Goal: Task Accomplishment & Management: Manage account settings

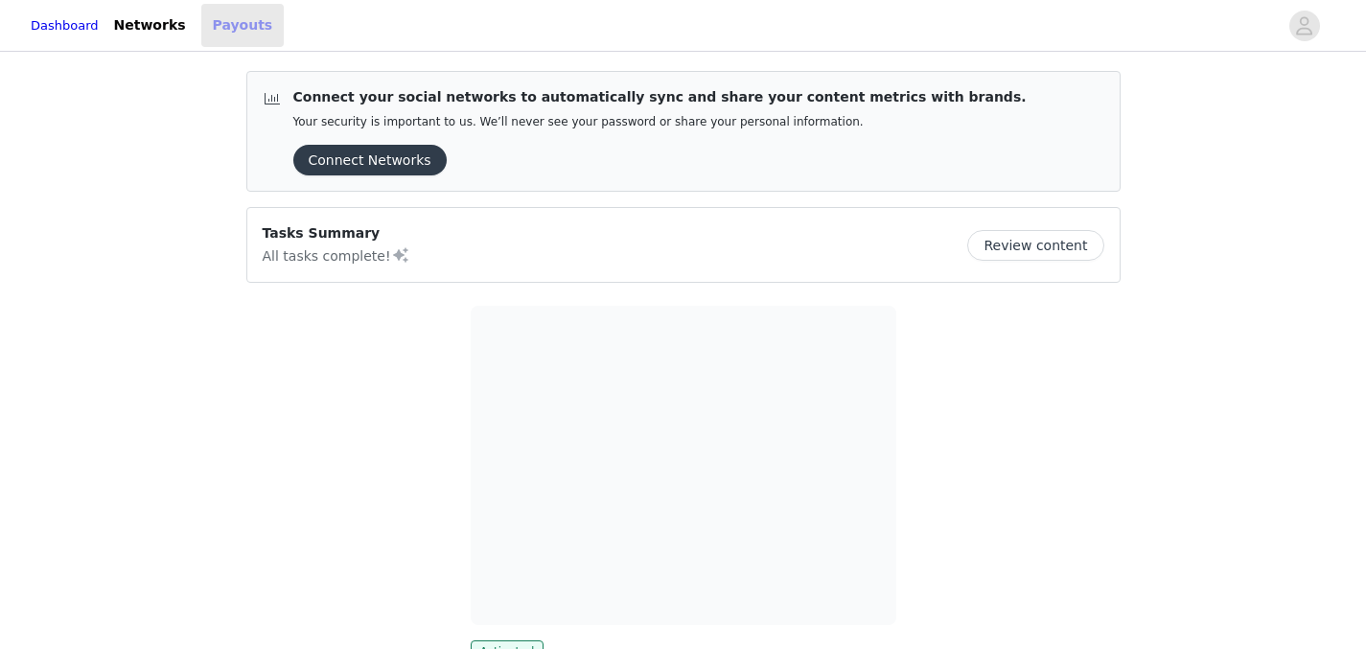
click at [246, 21] on link "Payouts" at bounding box center [242, 25] width 83 height 43
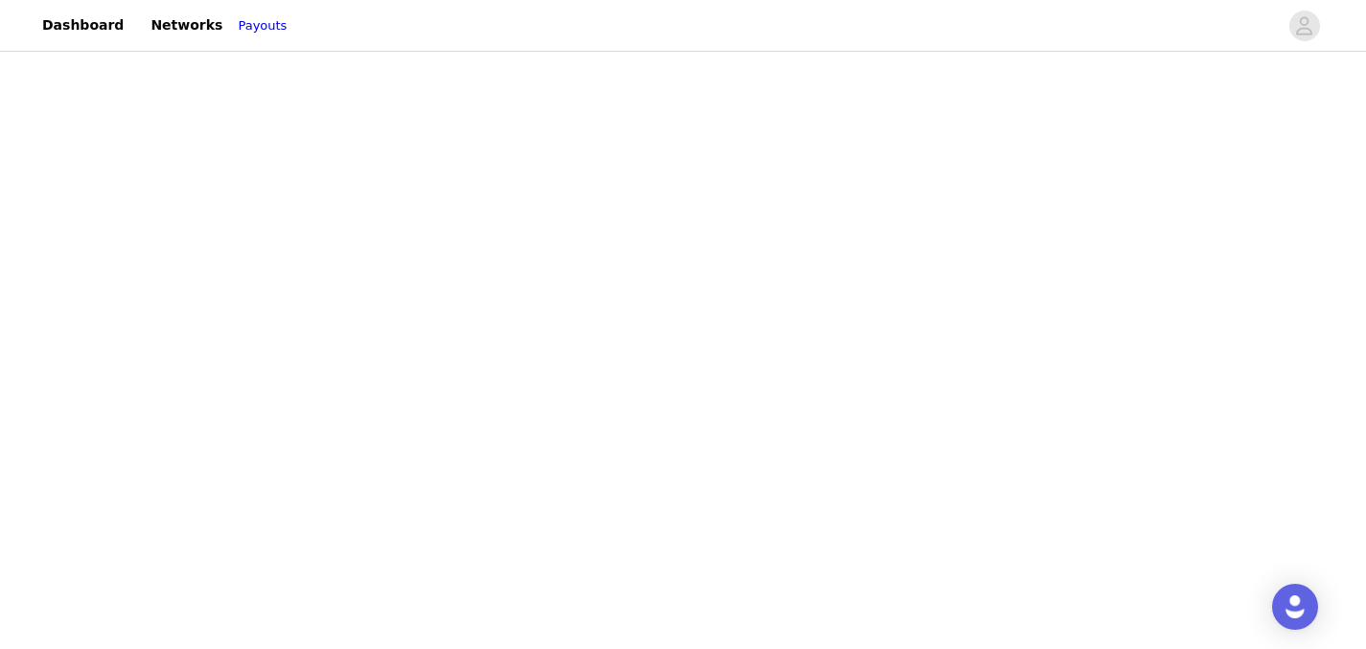
scroll to position [415, 0]
click at [1053, 310] on div "Payouts View your payment related transactions. Payout Activity View and track …" at bounding box center [683, 436] width 1366 height 1591
click at [113, 29] on link "Dashboard" at bounding box center [83, 25] width 104 height 43
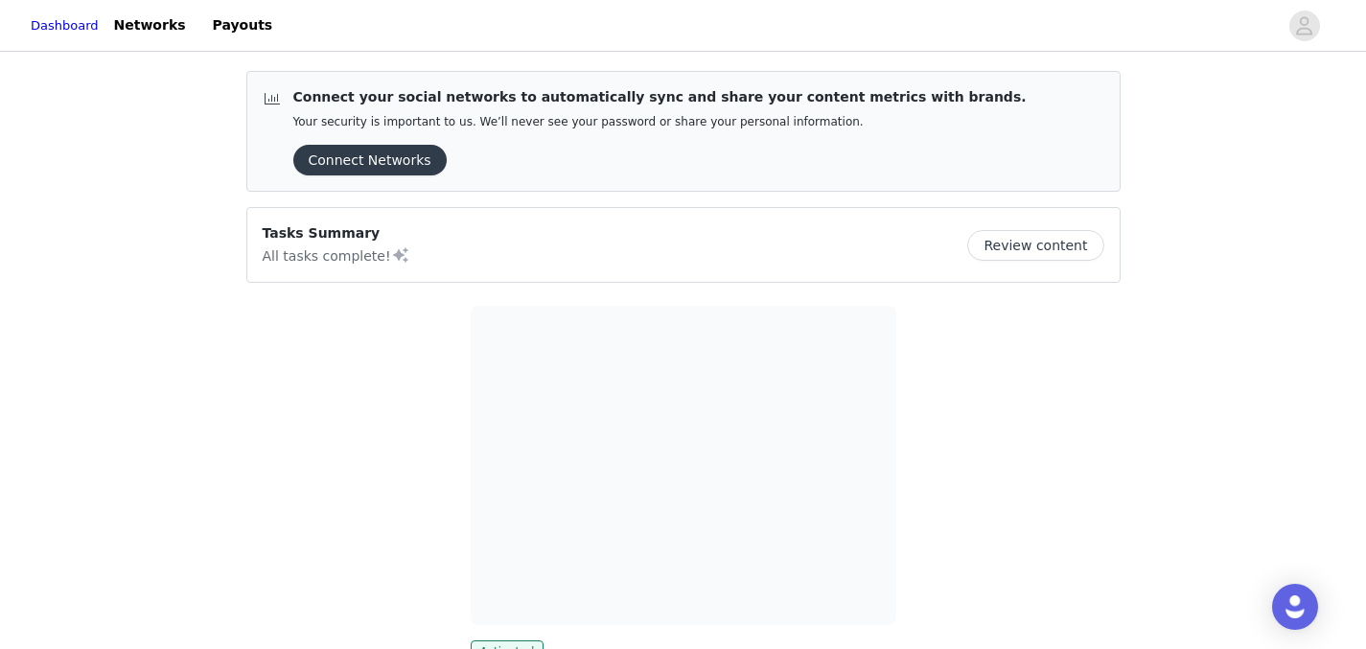
click at [384, 170] on button "Connect Networks" at bounding box center [369, 160] width 153 height 31
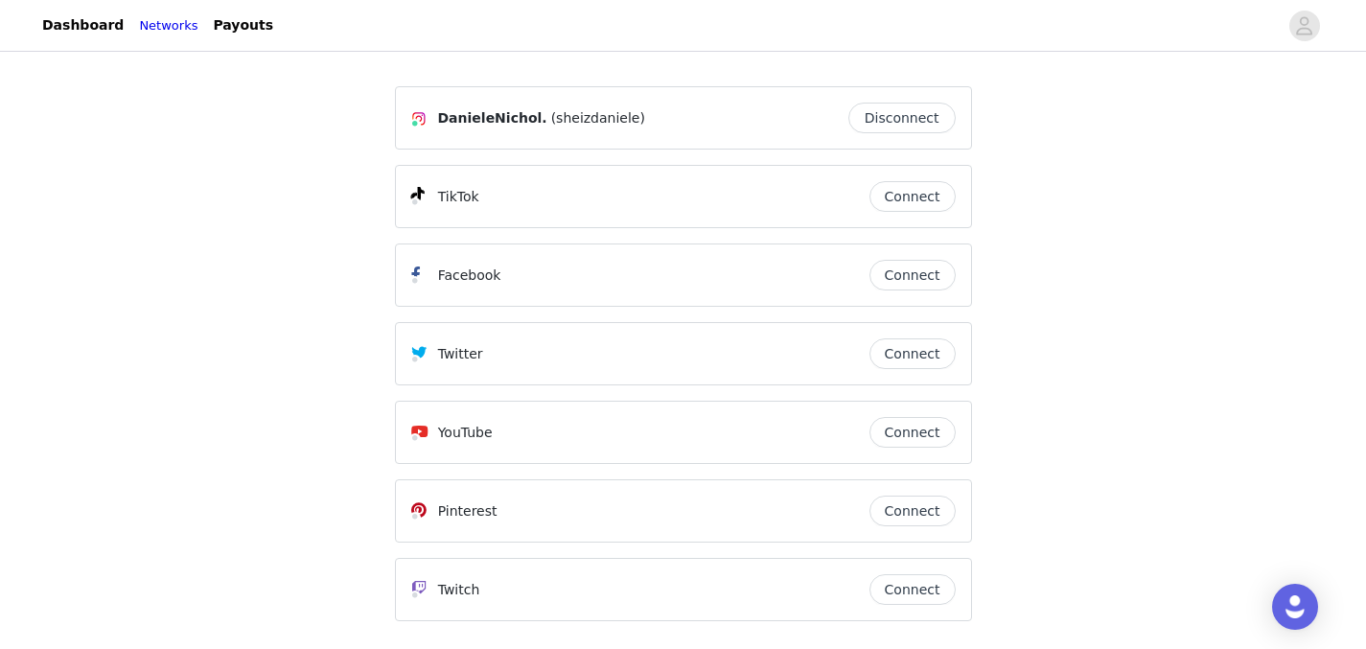
click at [920, 198] on button "Connect" at bounding box center [912, 196] width 86 height 31
